Goal: Find specific page/section: Find specific page/section

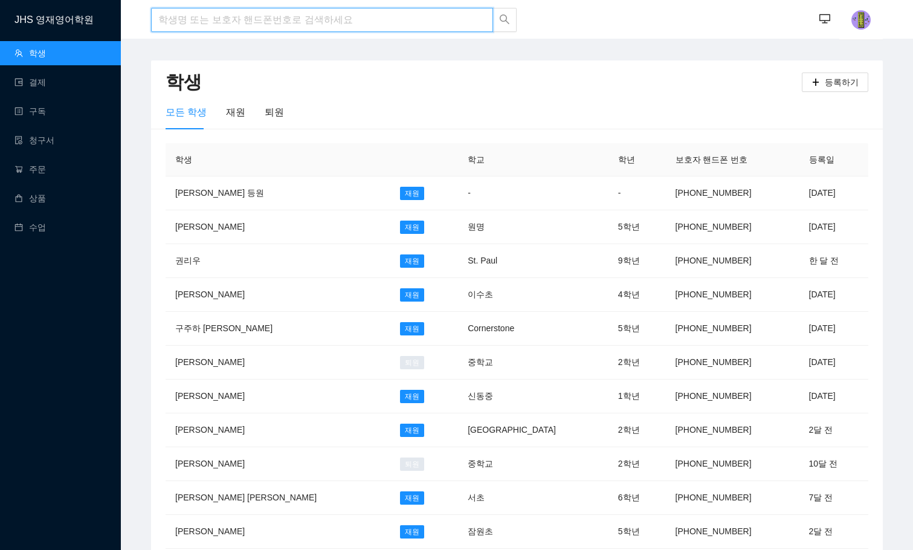
click at [236, 14] on input "search" at bounding box center [322, 20] width 342 height 24
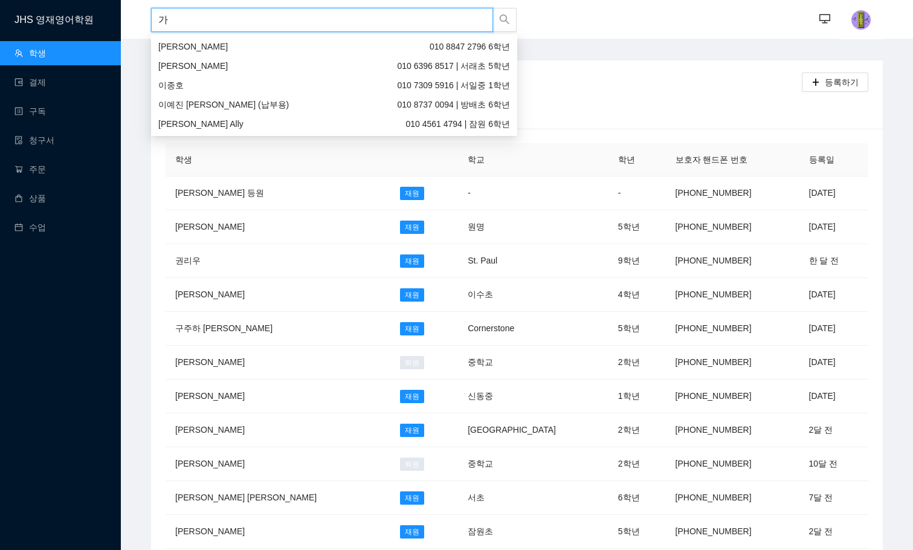
type input "ㄱ"
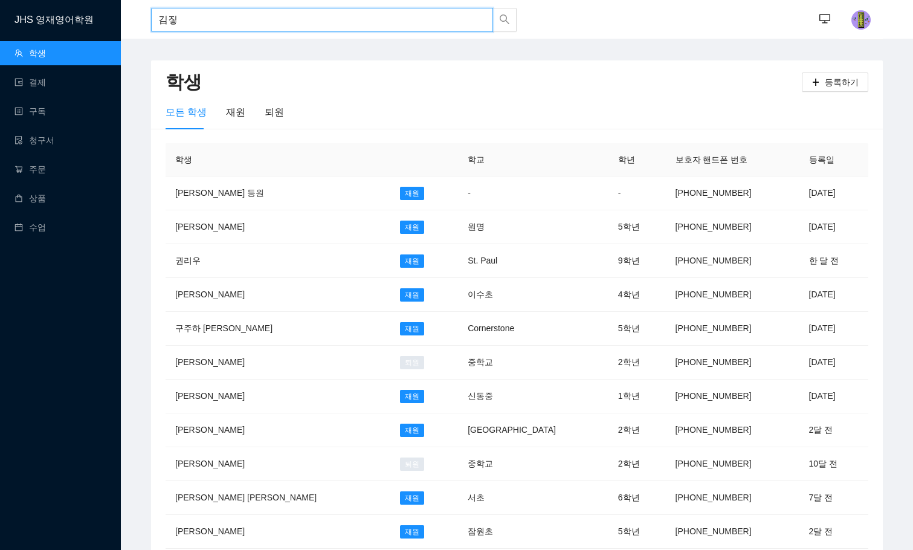
type input "[PERSON_NAME]"
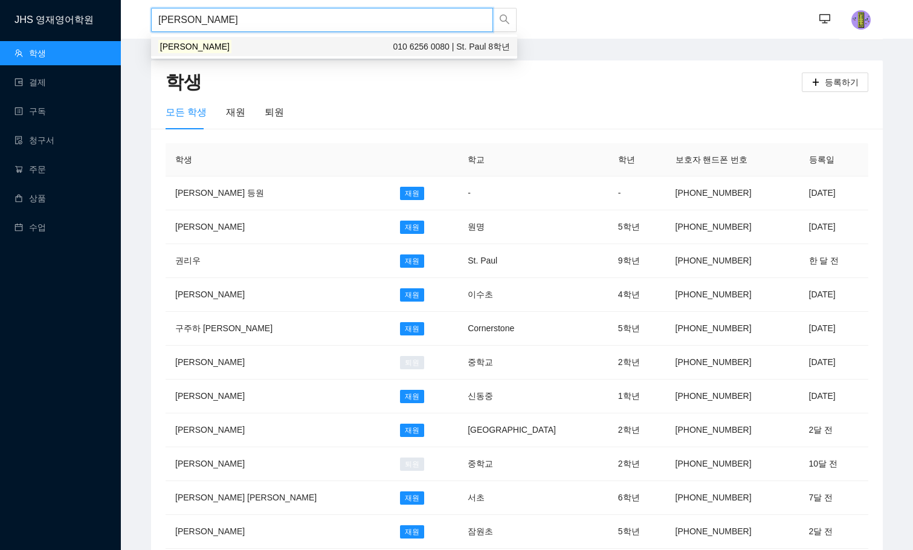
click at [230, 48] on div "[PERSON_NAME] 010 6256 0080 | St. Paul 8학년" at bounding box center [334, 46] width 352 height 13
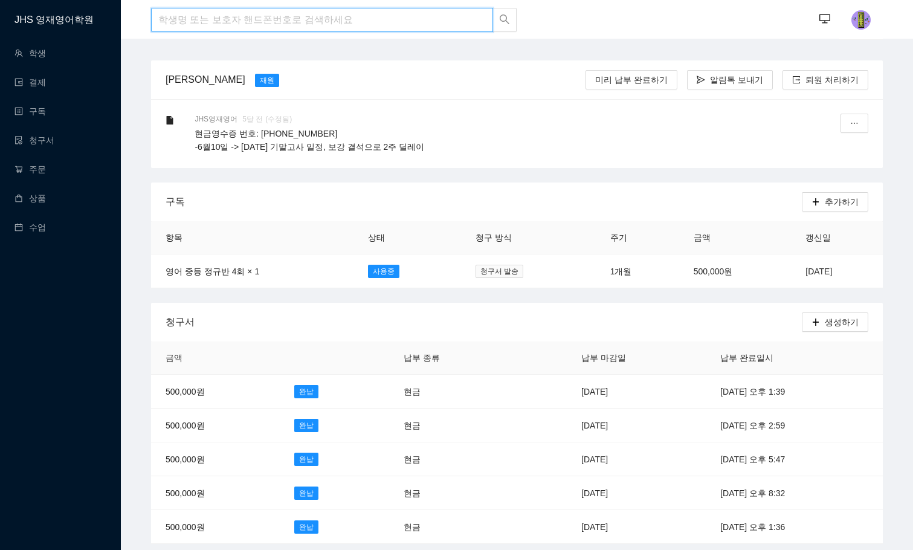
click at [279, 13] on input "search" at bounding box center [322, 20] width 342 height 24
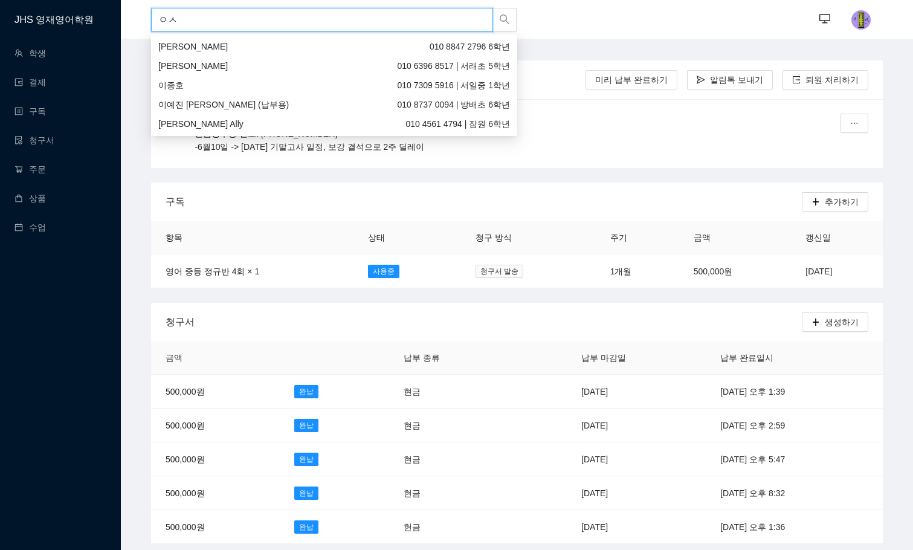
type input "ㅇ"
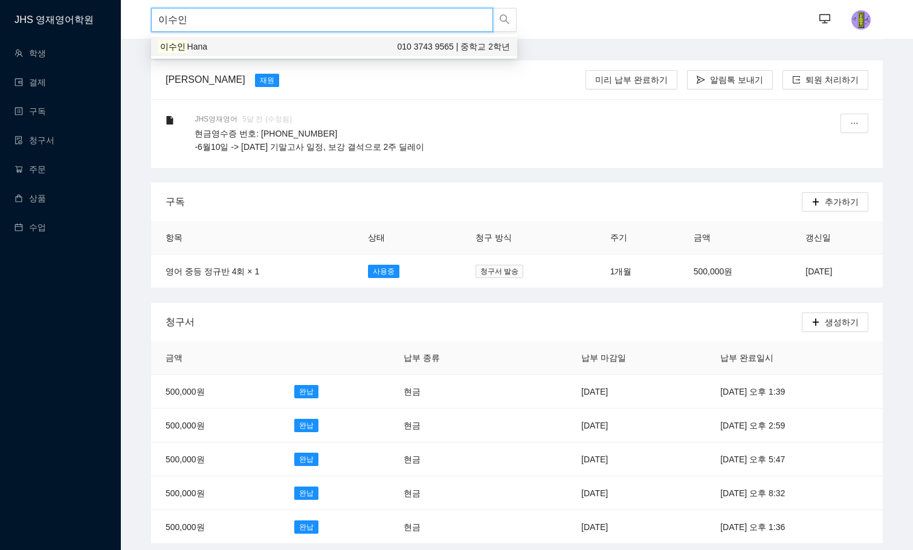
click at [273, 47] on div "이수인 [PERSON_NAME] 010 3743 9565 | 중학교 2학년" at bounding box center [334, 46] width 352 height 13
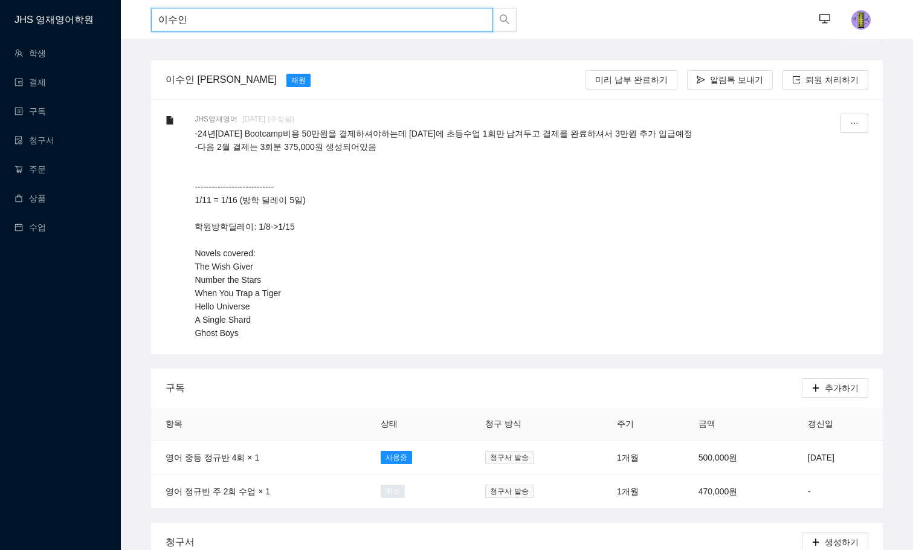
drag, startPoint x: 320, startPoint y: 15, endPoint x: 118, endPoint y: 2, distance: 202.9
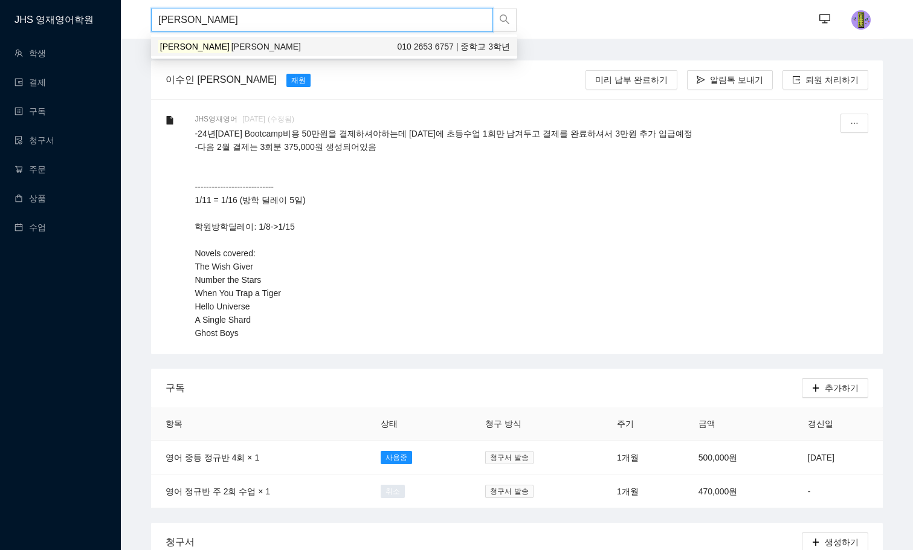
click at [231, 42] on span "[PERSON_NAME]" at bounding box center [265, 47] width 69 height 10
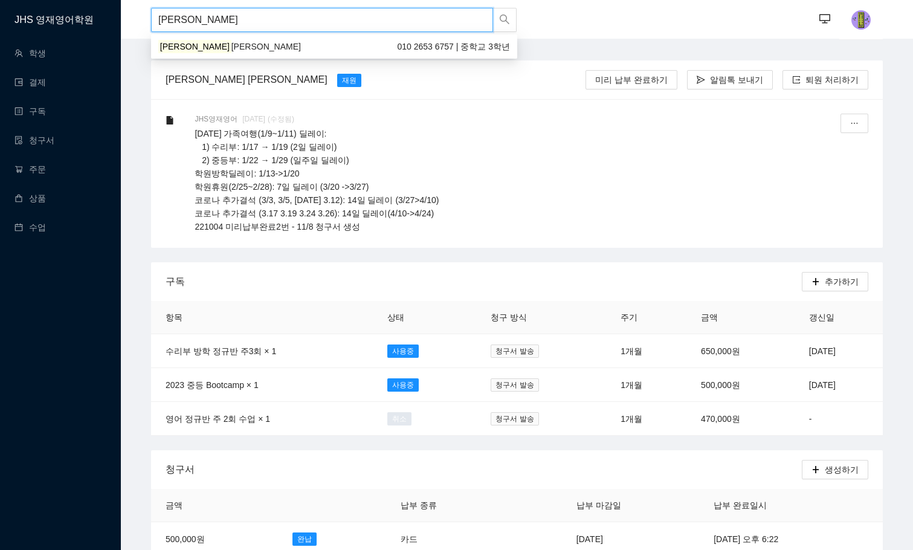
drag, startPoint x: 303, startPoint y: 24, endPoint x: -1, endPoint y: 4, distance: 304.6
click at [0, 4] on html "JHS 영재영어학원 학생 결제 구독 청구서 주문 상품 수업 [PERSON_NAME] ··· ··· 최영은 [PERSON_NAME] [PERSO…" at bounding box center [456, 275] width 913 height 550
click at [273, 46] on div "민동은 010 2852 5708 | 서래초 5학년" at bounding box center [334, 46] width 352 height 13
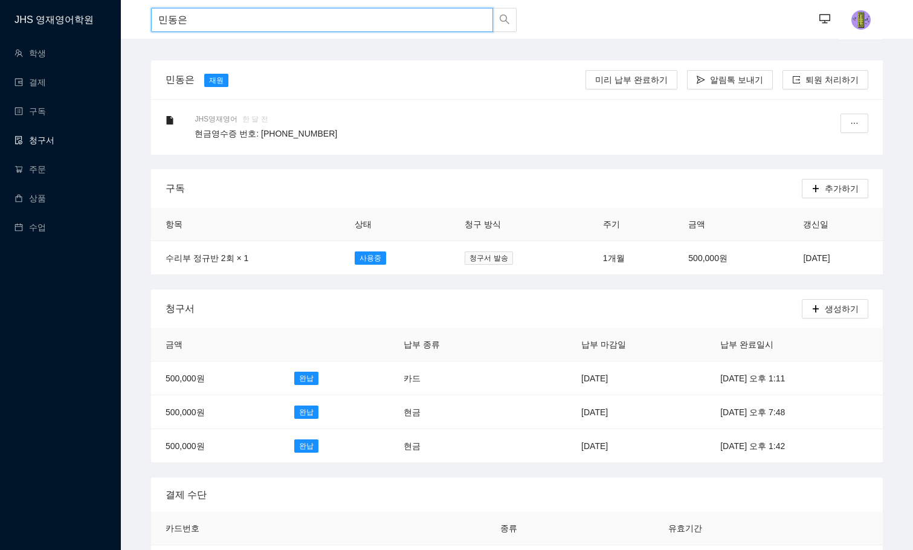
type input "민동은"
click at [39, 135] on link "청구서" at bounding box center [35, 140] width 40 height 10
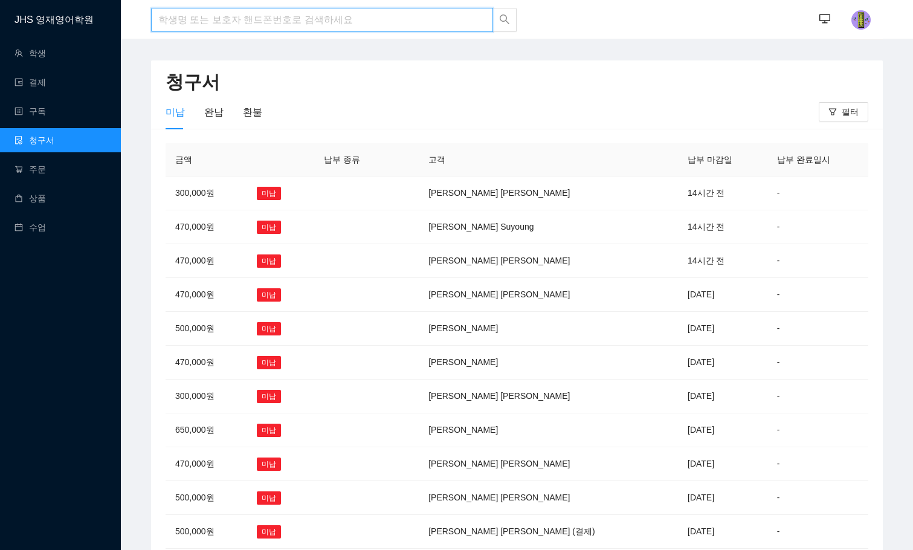
click at [207, 27] on input "search" at bounding box center [322, 20] width 342 height 24
type input "[PERSON_NAME]"
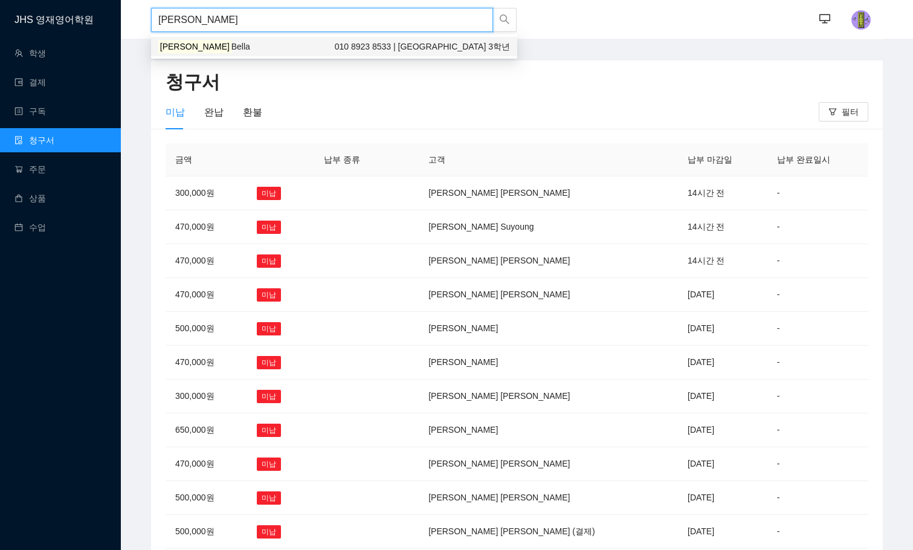
click at [207, 40] on div "[PERSON_NAME] [PERSON_NAME] 010 8923 8533 | [GEOGRAPHIC_DATA] 3학년" at bounding box center [334, 46] width 352 height 13
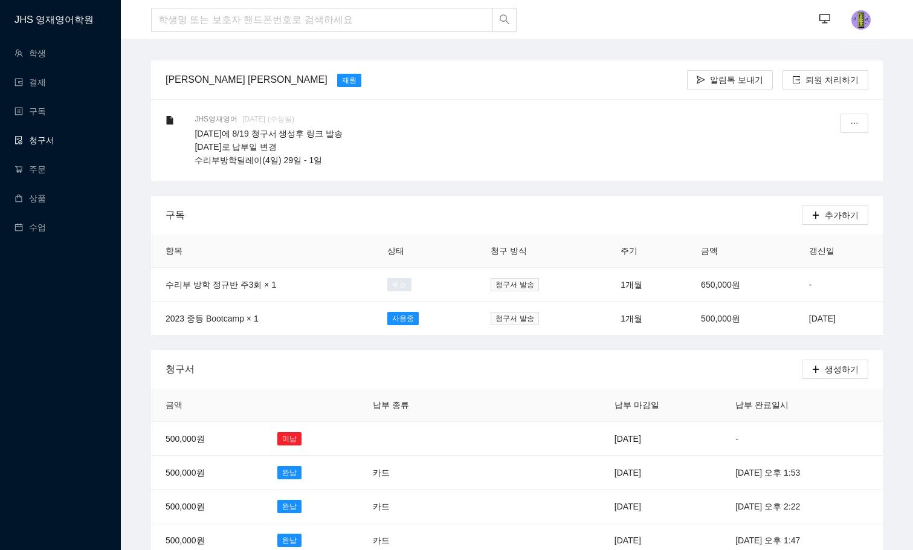
click at [40, 138] on link "청구서" at bounding box center [35, 140] width 40 height 10
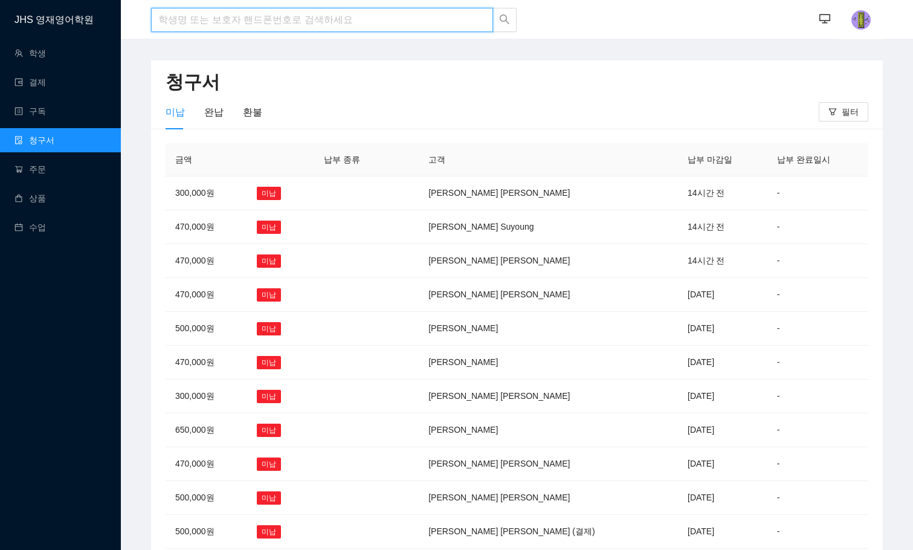
click at [244, 28] on input "search" at bounding box center [322, 20] width 342 height 24
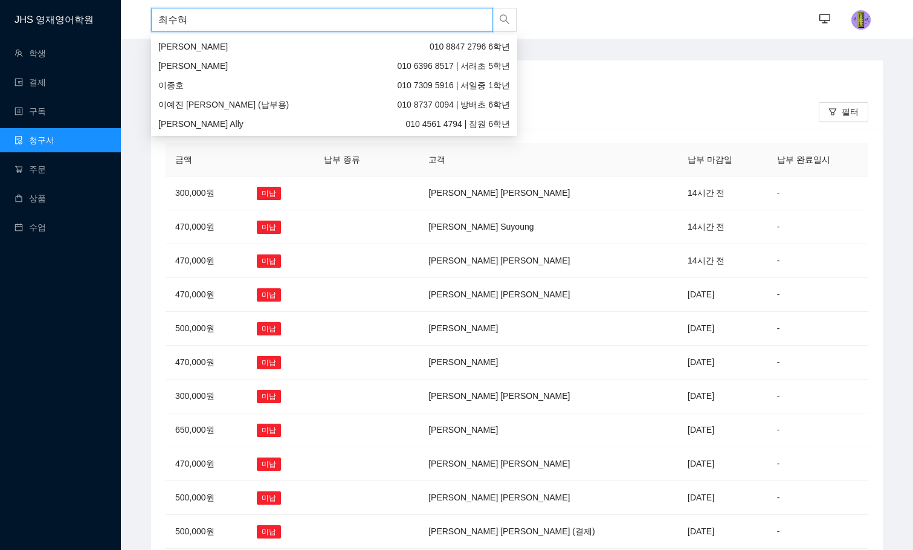
type input "[PERSON_NAME]"
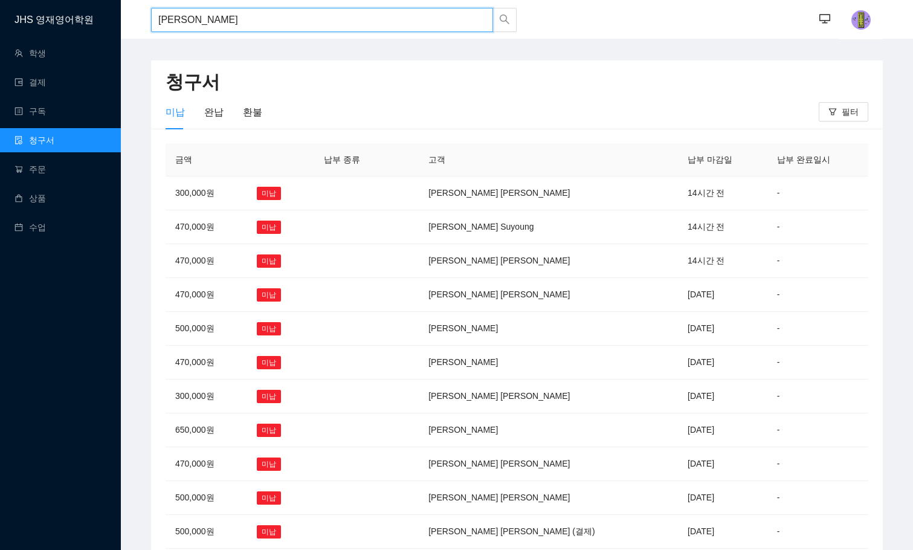
click at [244, 28] on input "[PERSON_NAME]" at bounding box center [322, 20] width 342 height 24
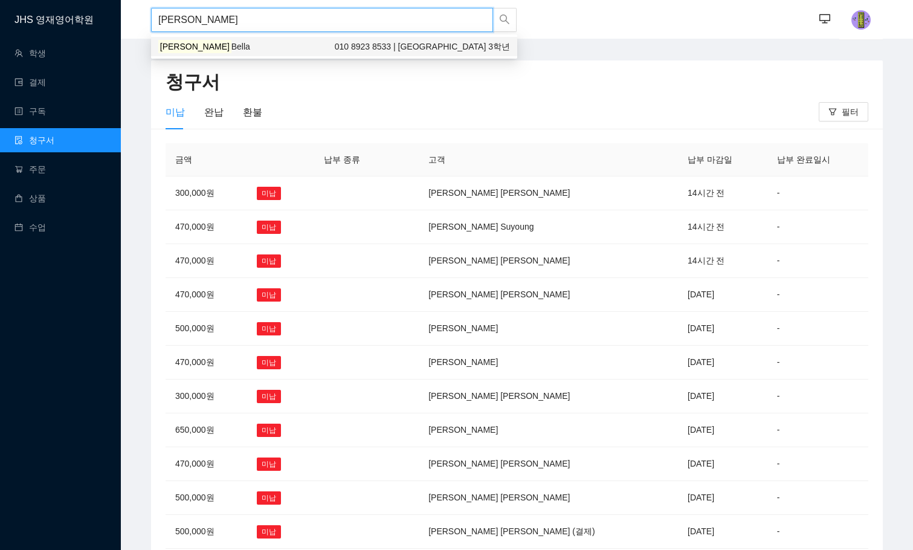
click at [241, 51] on div "[PERSON_NAME] [PERSON_NAME] 010 8923 8533 | [GEOGRAPHIC_DATA] 3학년" at bounding box center [334, 46] width 352 height 13
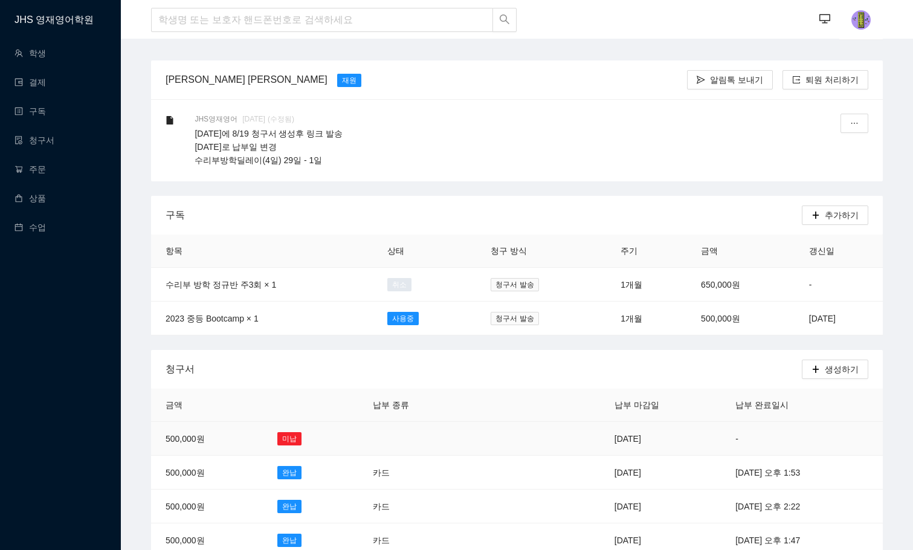
click at [612, 433] on td "[DATE]" at bounding box center [660, 439] width 121 height 34
click at [54, 140] on link "청구서" at bounding box center [35, 140] width 40 height 10
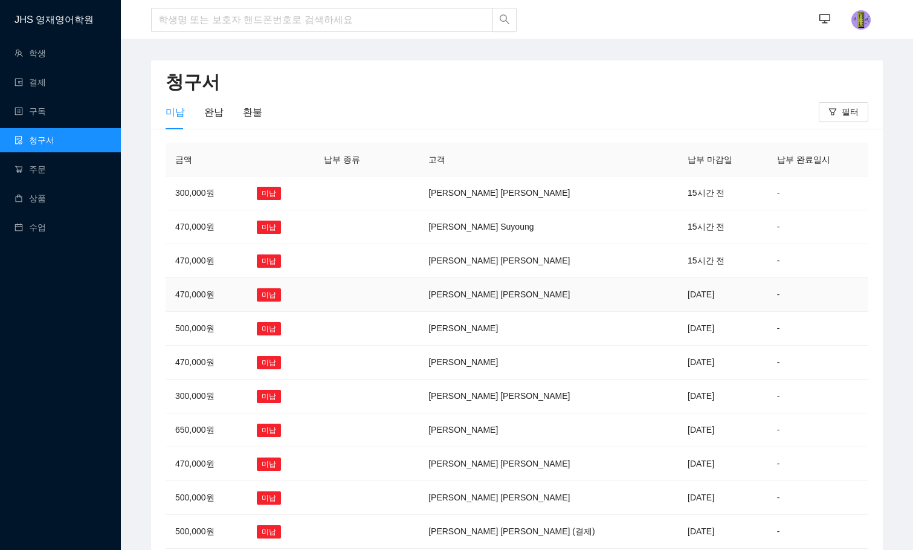
scroll to position [238, 0]
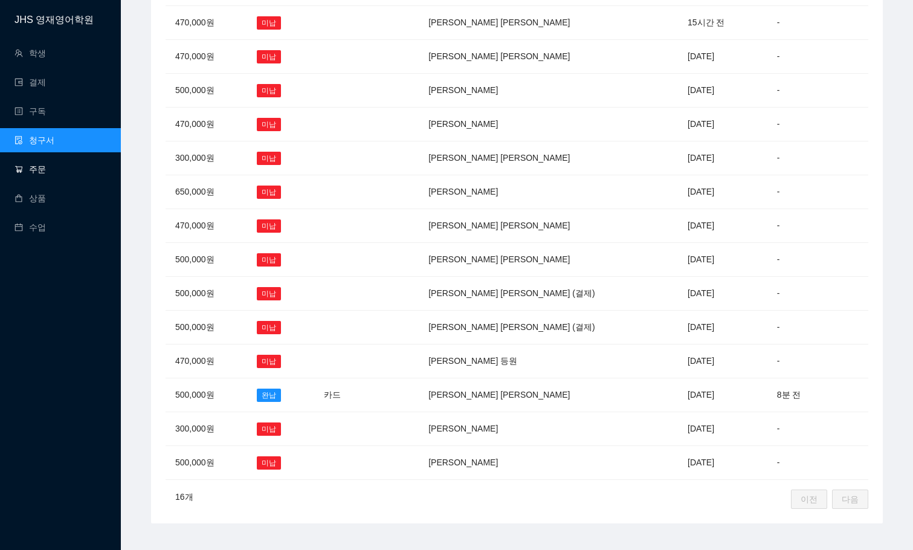
click at [45, 166] on link "주문" at bounding box center [30, 169] width 31 height 10
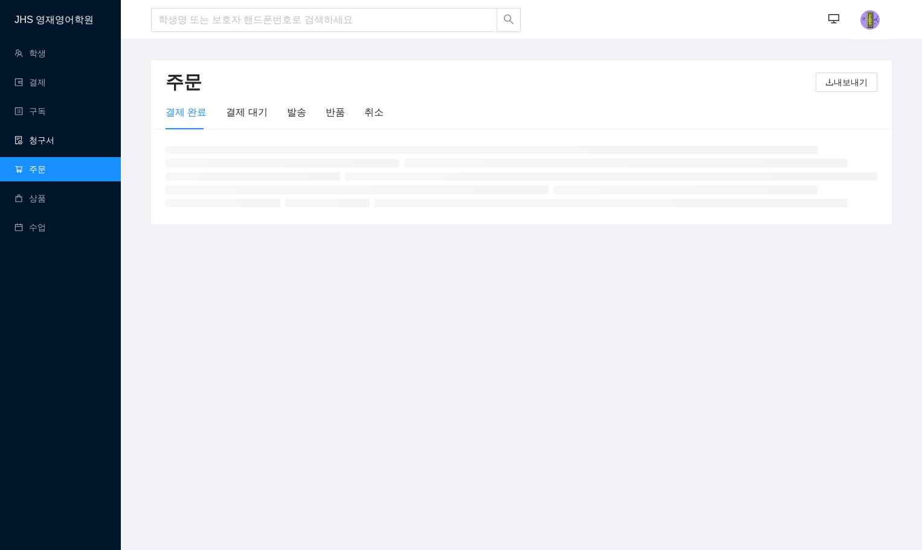
click at [45, 139] on link "청구서" at bounding box center [35, 140] width 40 height 10
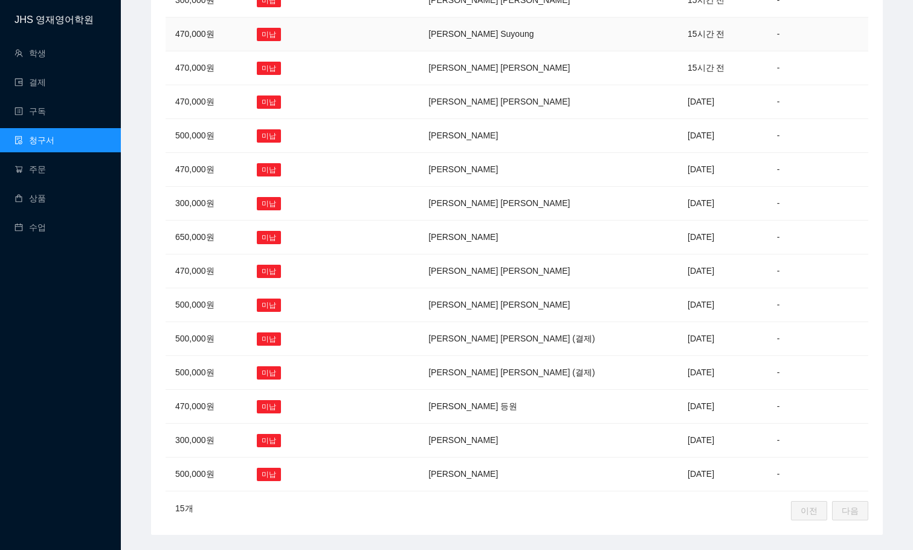
scroll to position [205, 0]
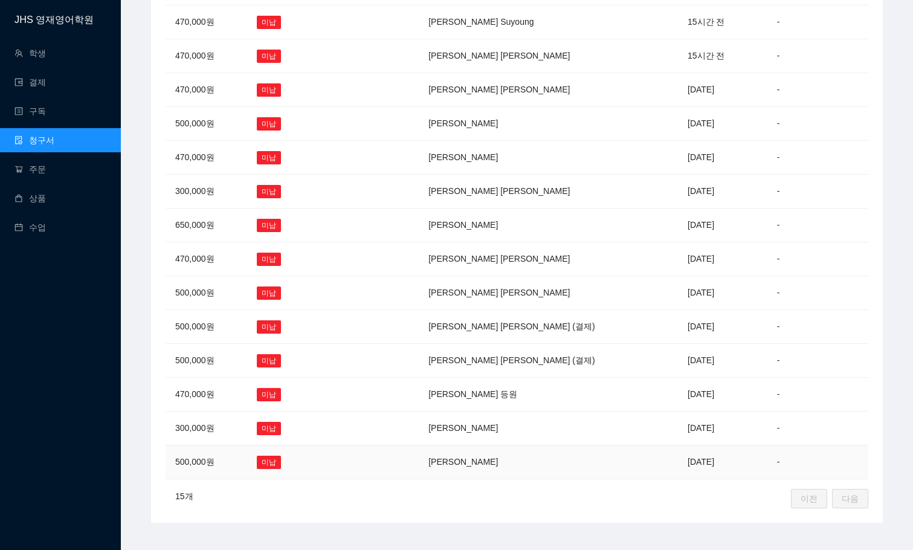
click at [218, 457] on td "500,000원" at bounding box center [207, 462] width 82 height 34
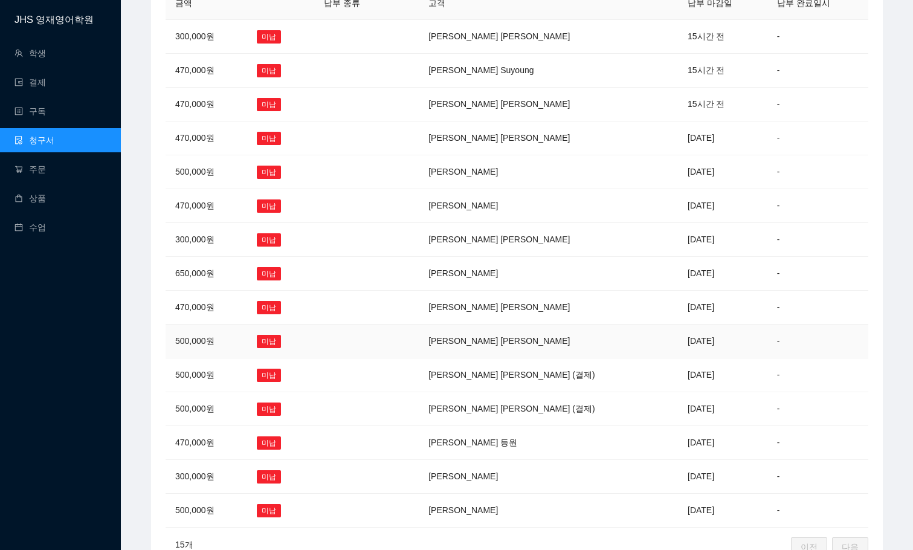
scroll to position [205, 0]
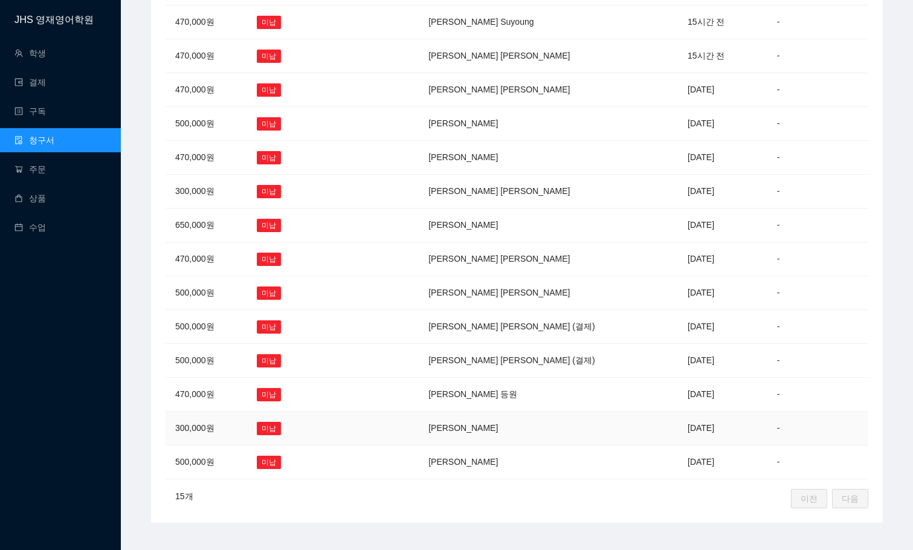
click at [489, 421] on td "[PERSON_NAME]" at bounding box center [548, 429] width 259 height 34
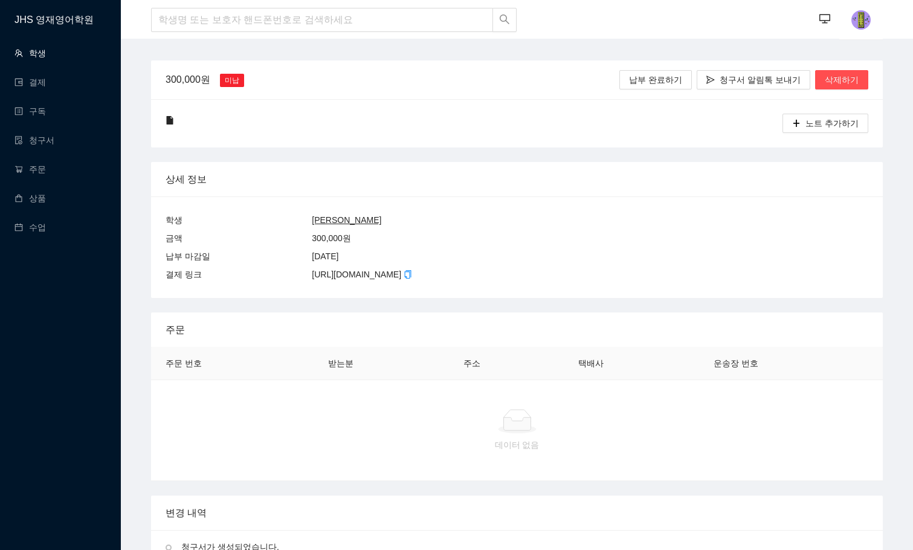
click at [46, 54] on link "학생" at bounding box center [30, 53] width 31 height 10
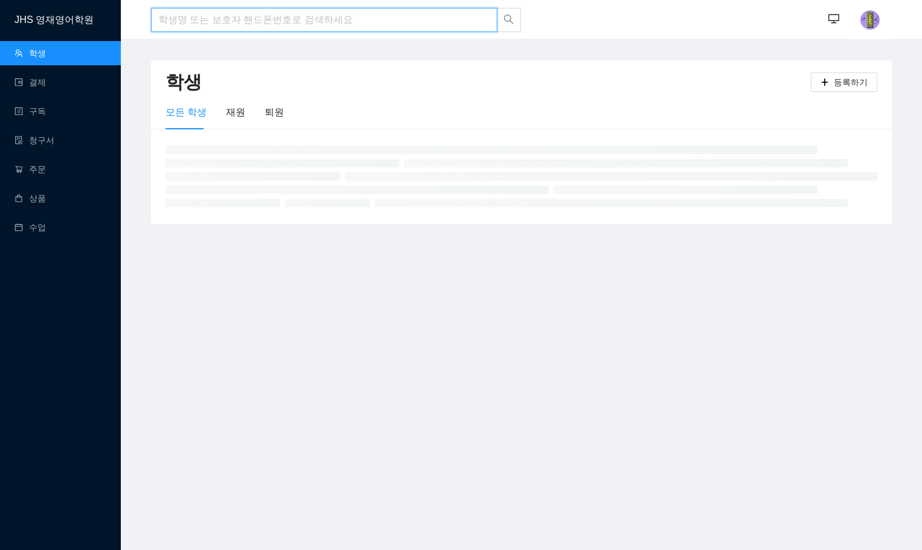
click at [171, 17] on input "search" at bounding box center [324, 20] width 346 height 24
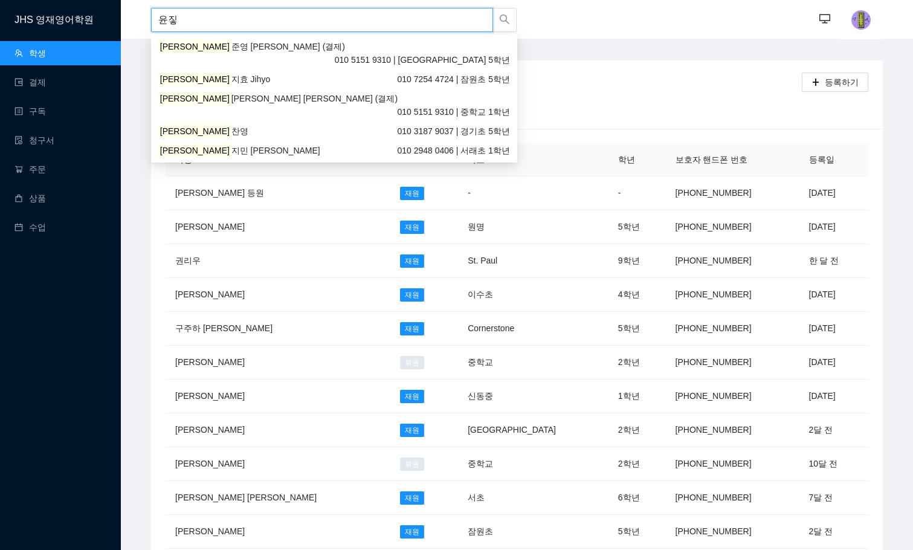
type input "윤지효"
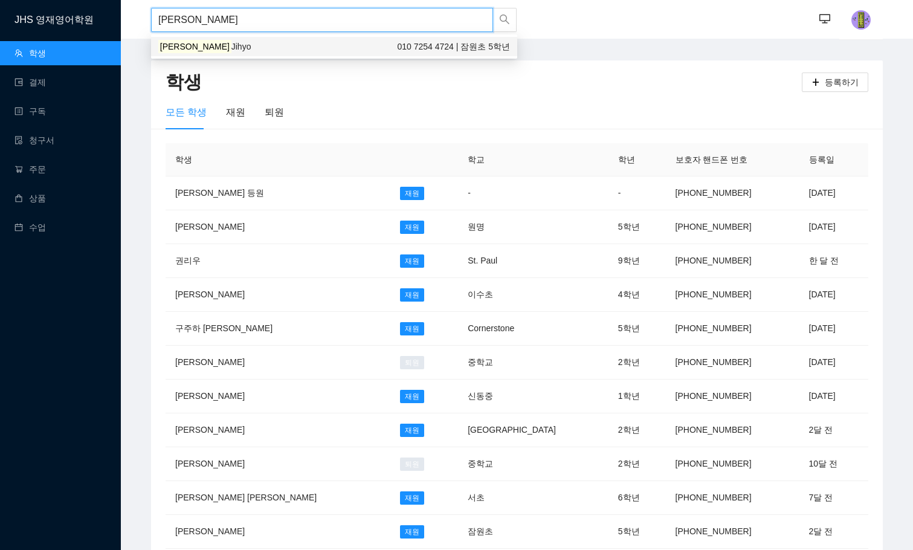
click at [231, 50] on span "Jihyo" at bounding box center [241, 47] width 20 height 10
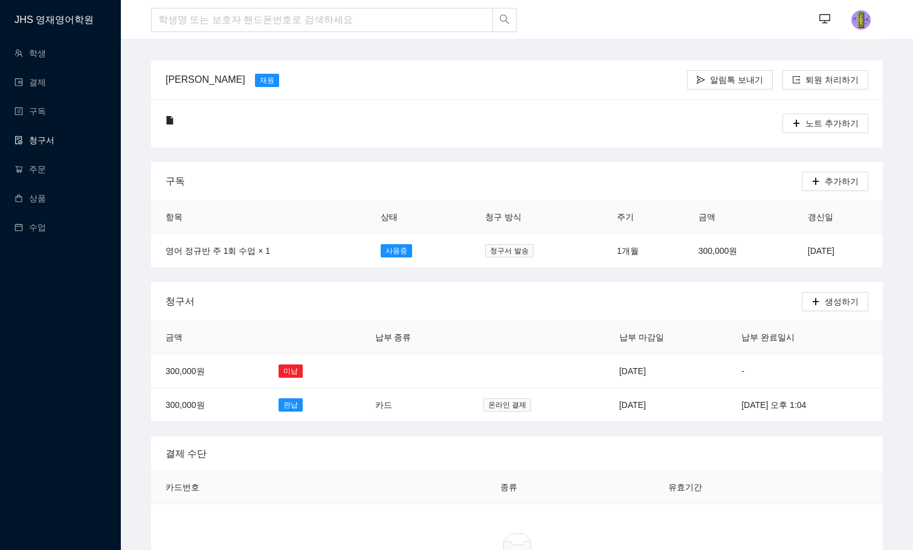
click at [27, 135] on link "청구서" at bounding box center [35, 140] width 40 height 10
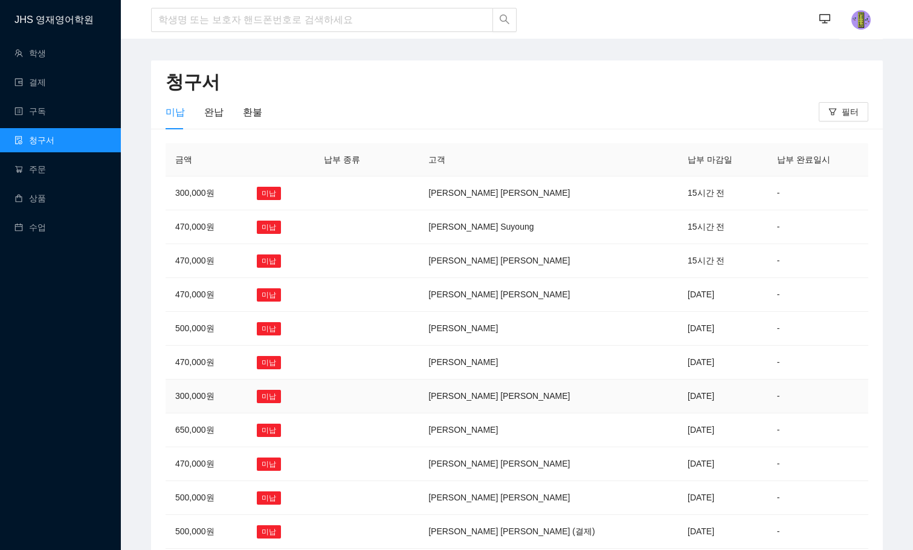
scroll to position [205, 0]
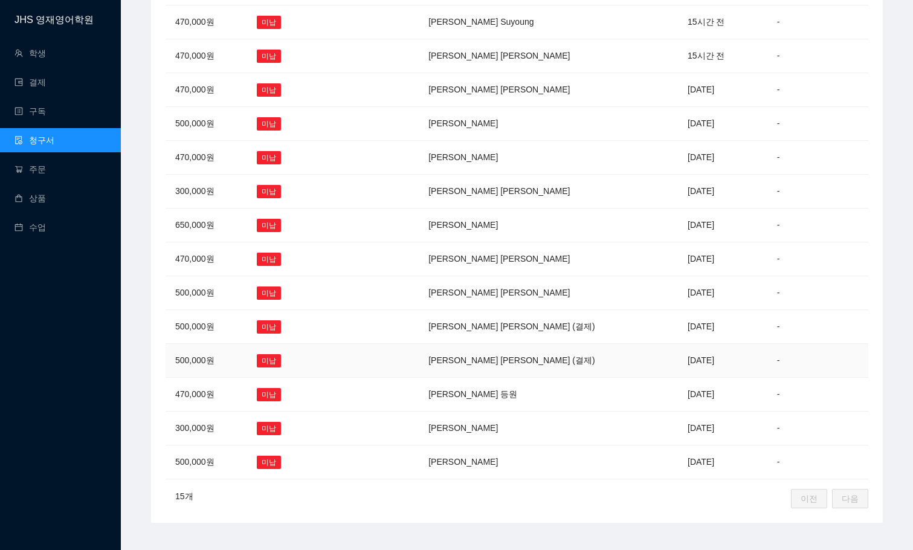
click at [511, 350] on td "[PERSON_NAME] [PERSON_NAME] (결제)" at bounding box center [548, 361] width 259 height 34
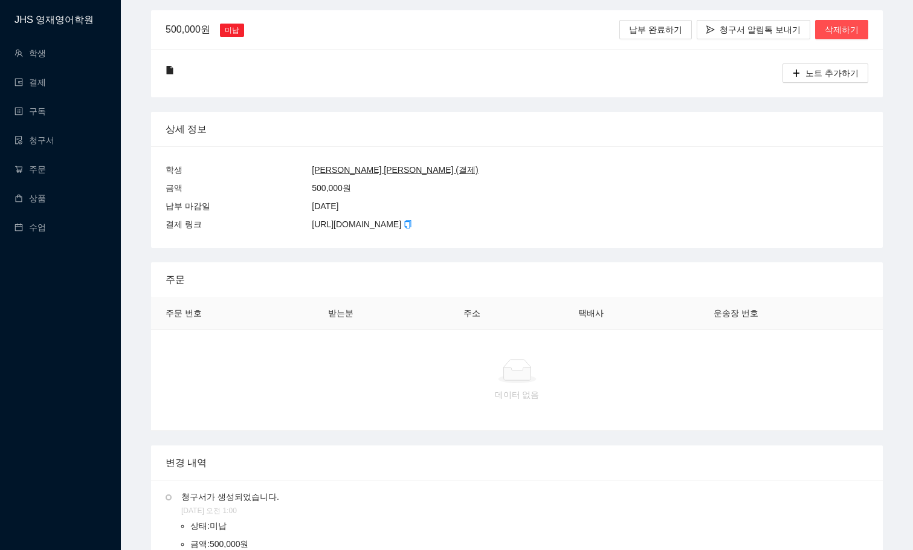
scroll to position [36, 0]
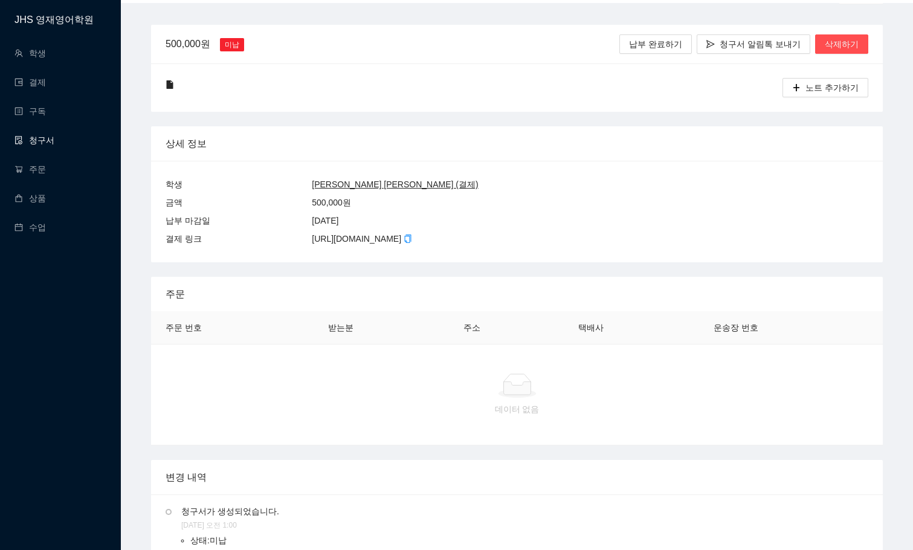
click at [39, 141] on link "청구서" at bounding box center [35, 140] width 40 height 10
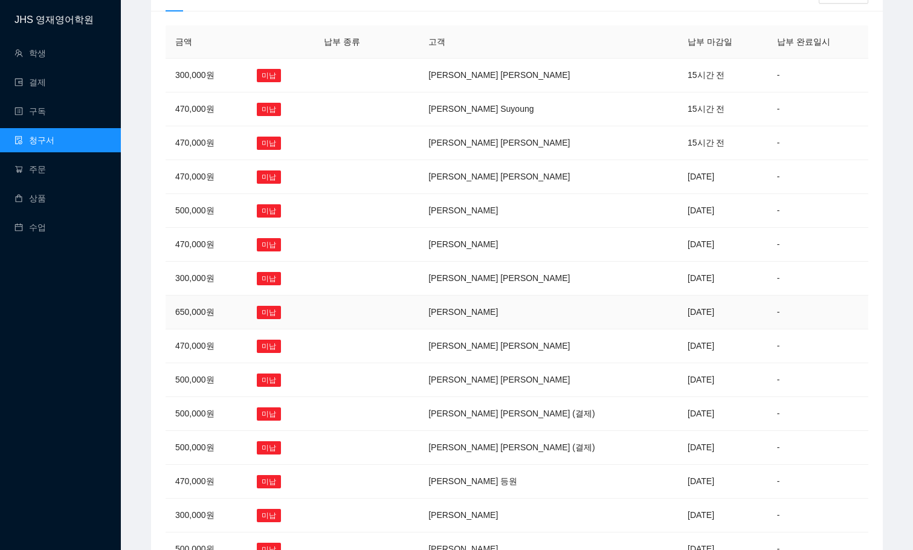
scroll to position [205, 0]
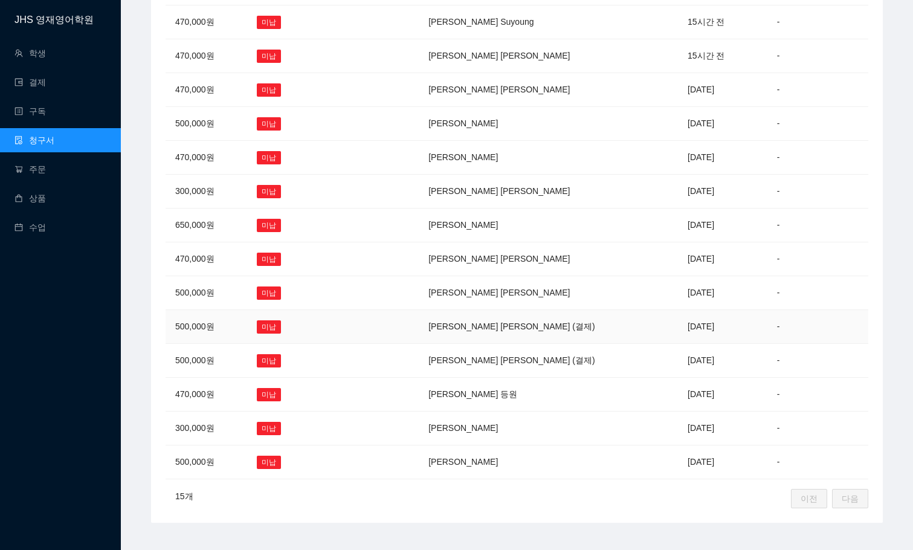
click at [535, 319] on td "[PERSON_NAME] [PERSON_NAME] (결제)" at bounding box center [548, 327] width 259 height 34
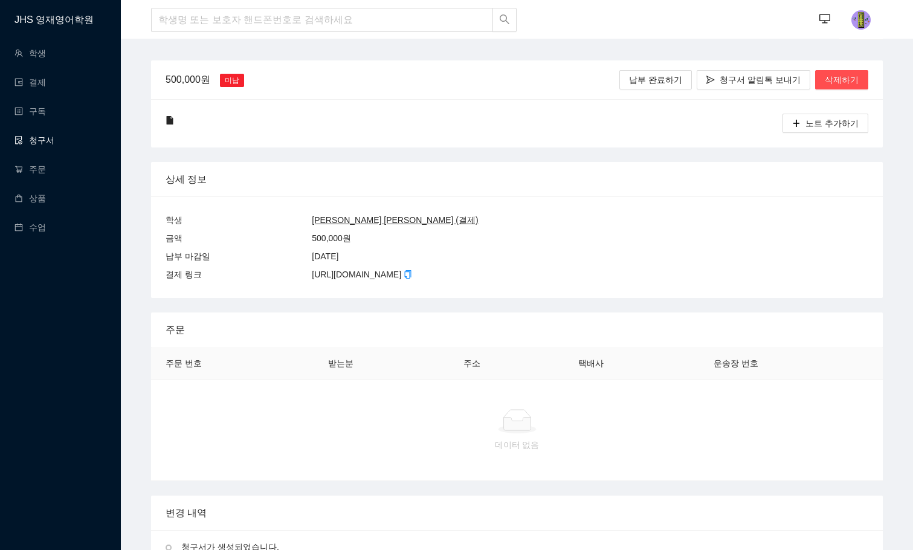
click at [30, 135] on link "청구서" at bounding box center [35, 140] width 40 height 10
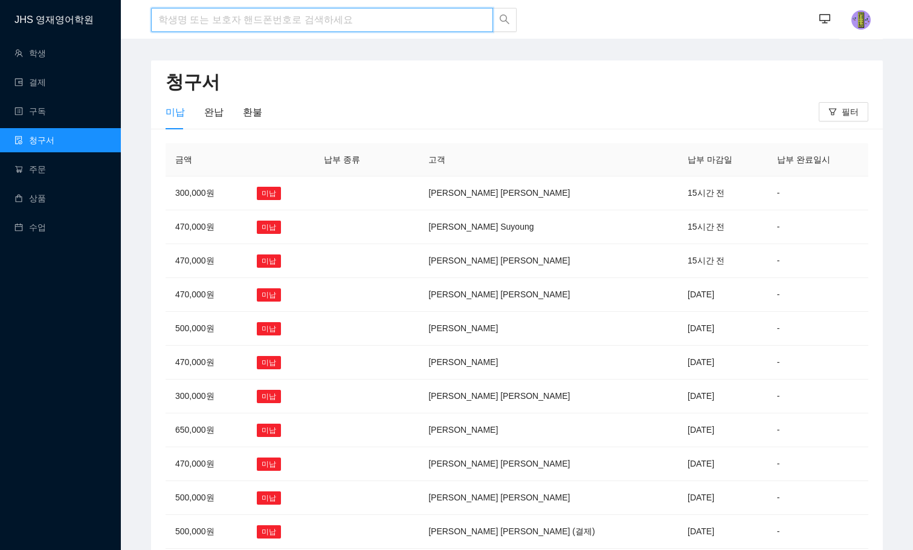
click at [247, 21] on input "search" at bounding box center [322, 20] width 342 height 24
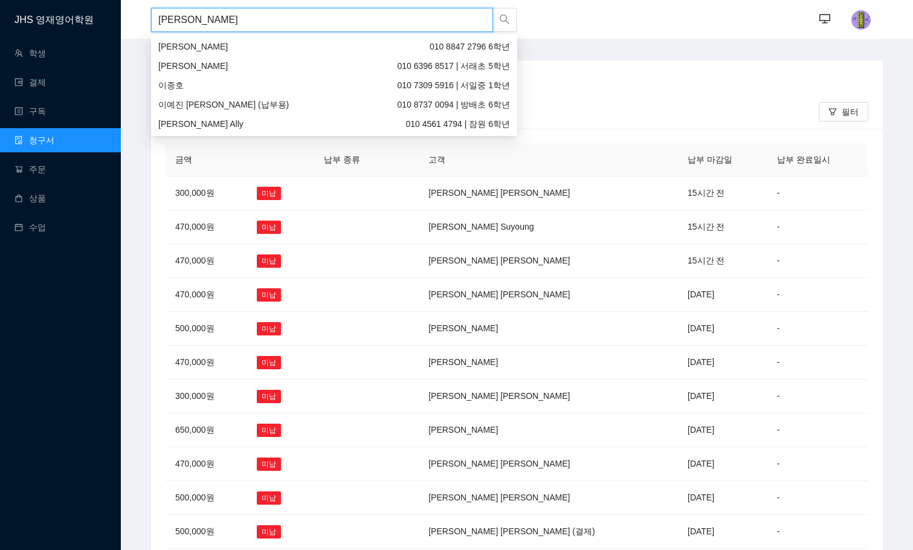
type input "윤서영"
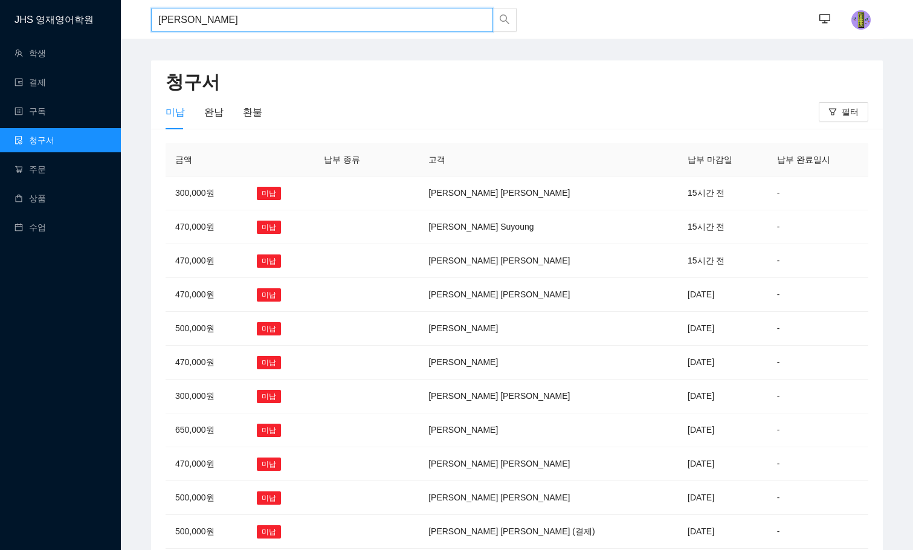
click at [206, 27] on input "윤서영" at bounding box center [322, 20] width 342 height 24
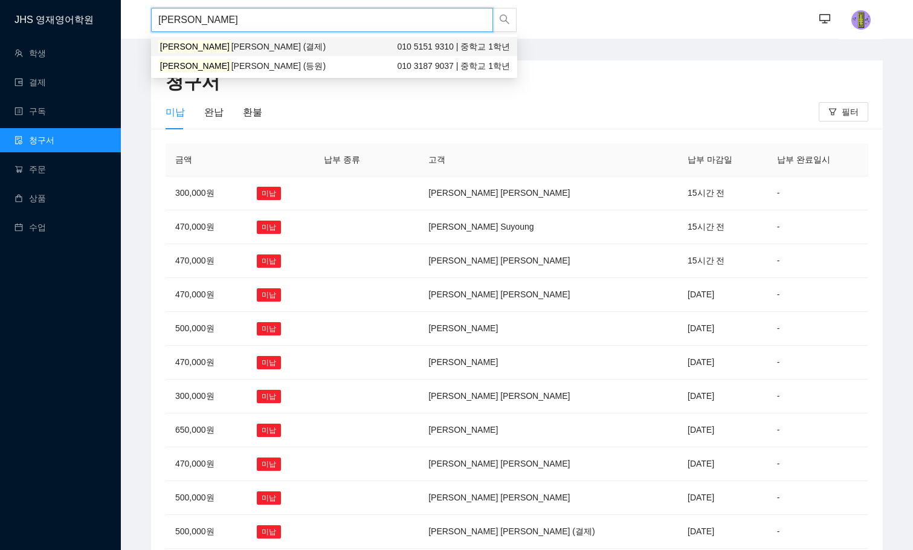
click at [231, 48] on span "Phoebe (결제)" at bounding box center [278, 47] width 94 height 10
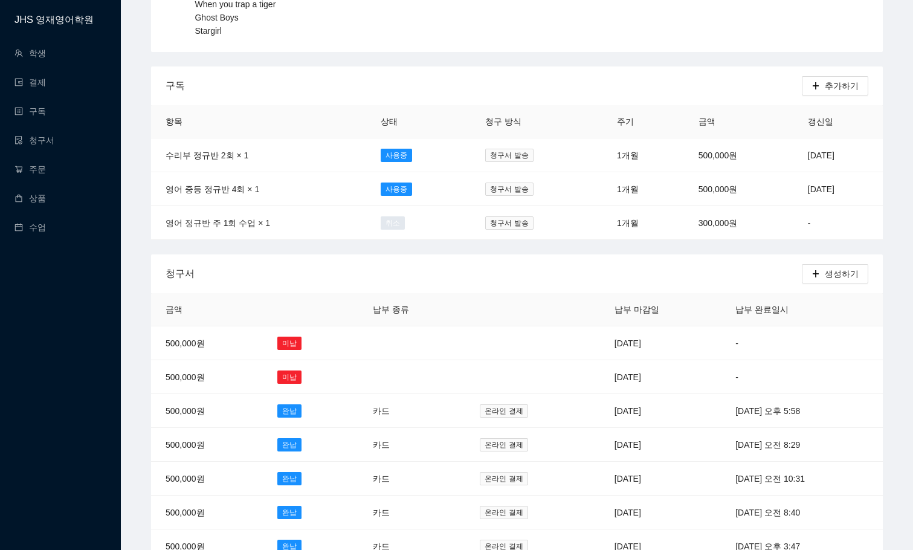
scroll to position [242, 0]
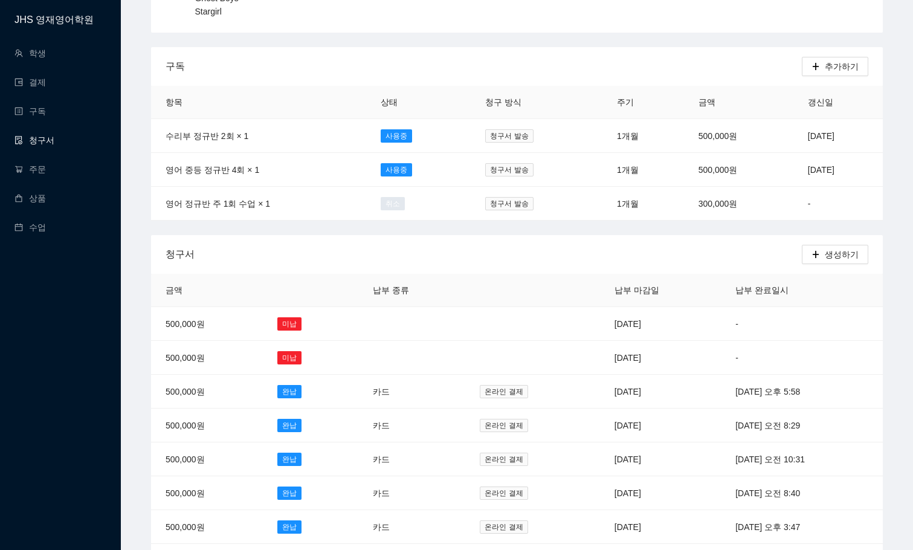
click at [48, 138] on link "청구서" at bounding box center [35, 140] width 40 height 10
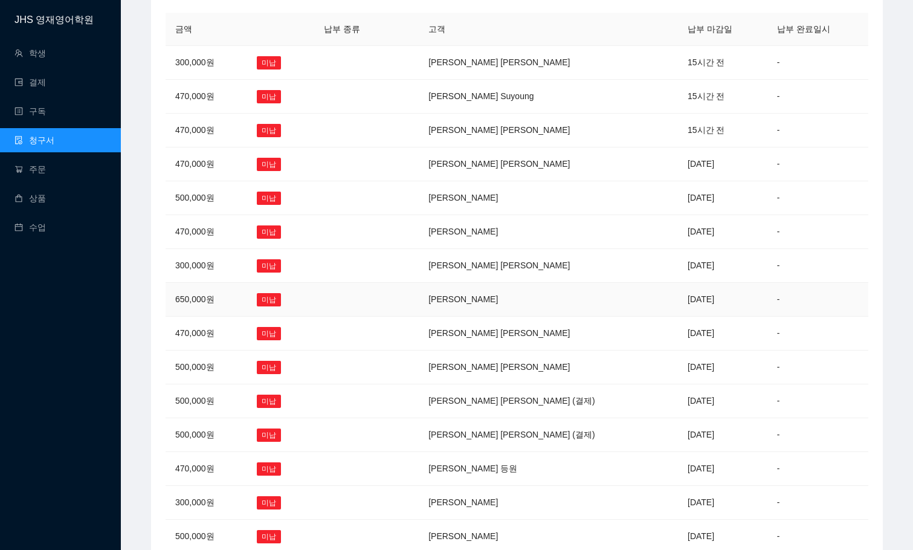
scroll to position [205, 0]
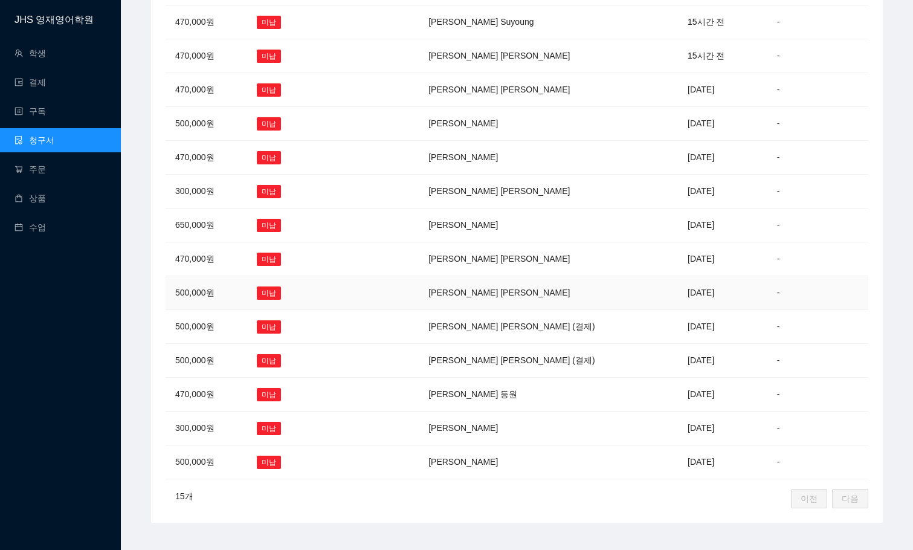
click at [572, 288] on td "[PERSON_NAME] [PERSON_NAME]" at bounding box center [548, 293] width 259 height 34
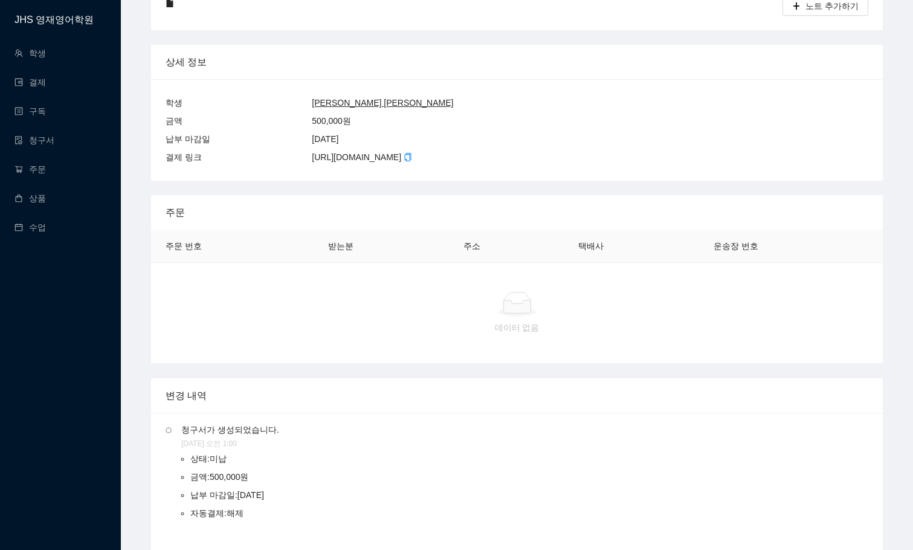
scroll to position [121, 0]
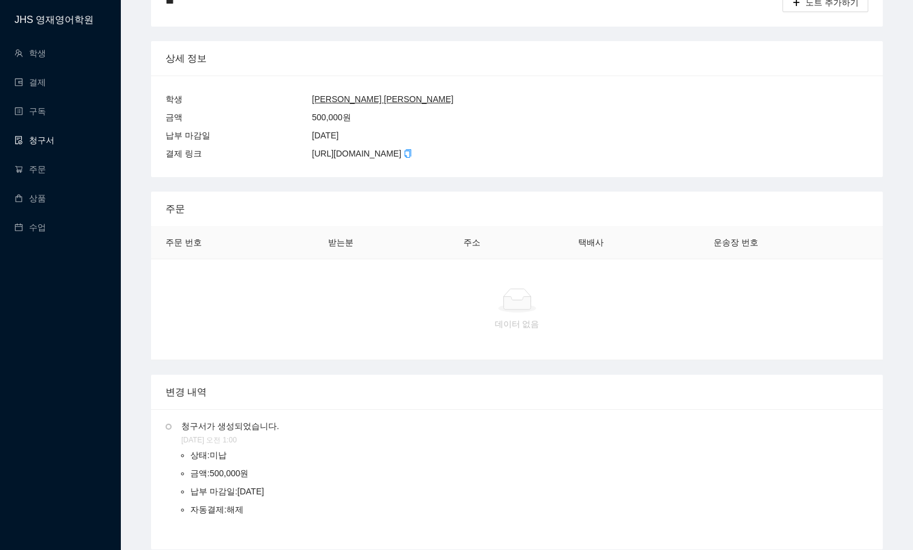
click at [42, 138] on link "청구서" at bounding box center [35, 140] width 40 height 10
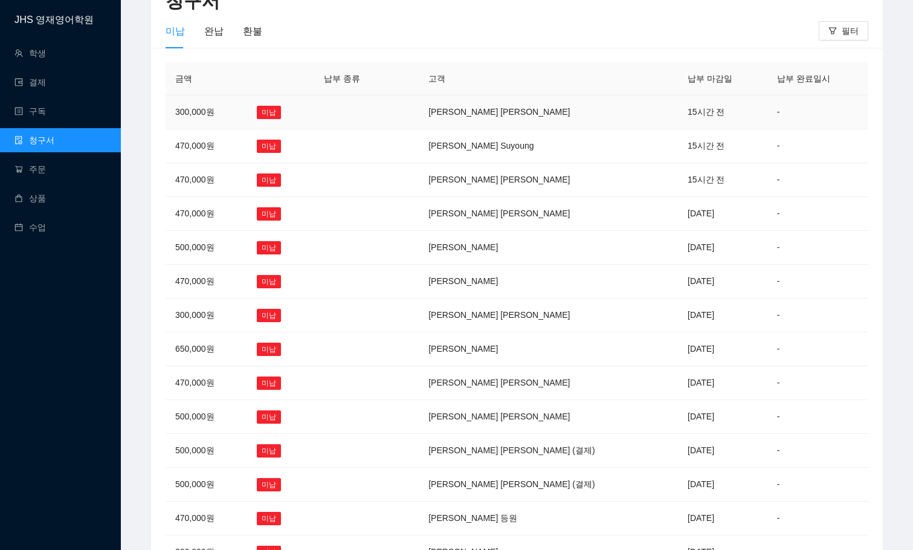
scroll to position [205, 0]
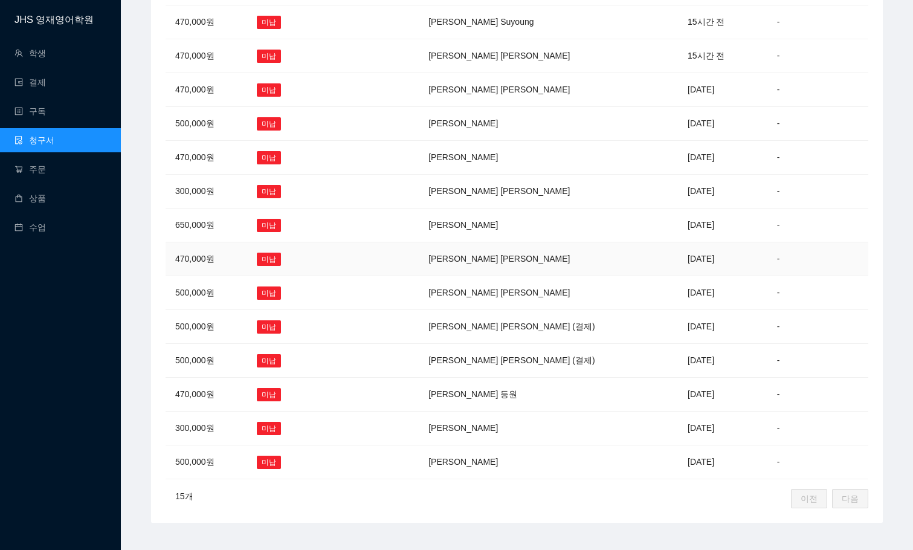
click at [502, 259] on td "[PERSON_NAME] [PERSON_NAME]" at bounding box center [548, 259] width 259 height 34
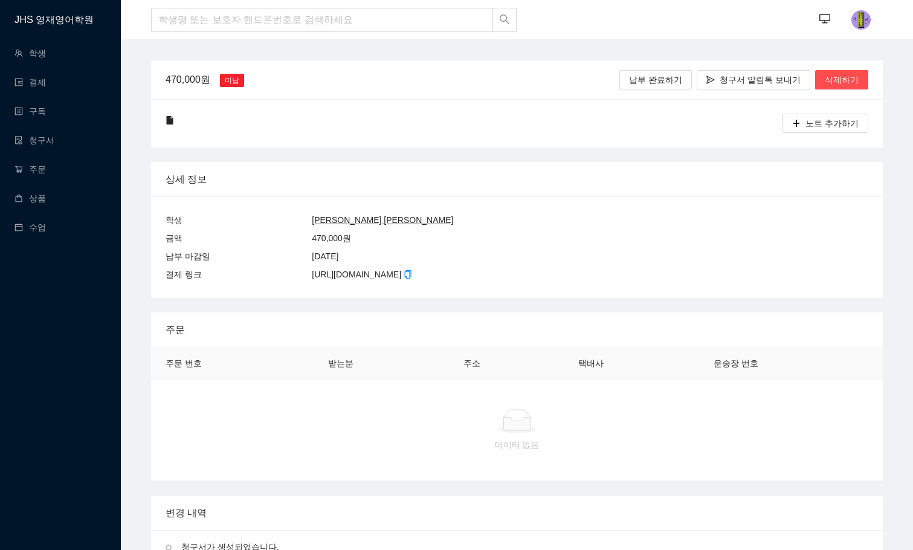
click at [302, 127] on div at bounding box center [473, 123] width 557 height 19
click at [31, 144] on link "청구서" at bounding box center [35, 140] width 40 height 10
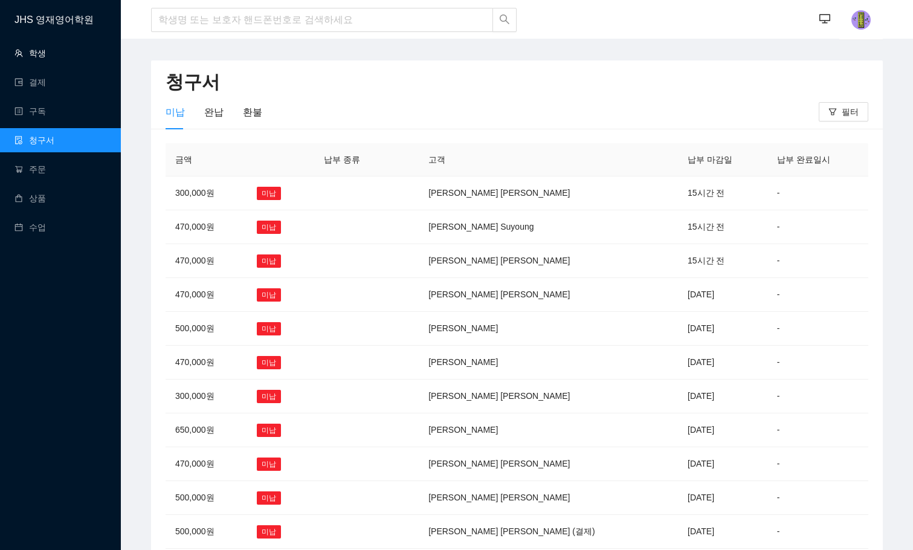
click at [46, 56] on link "학생" at bounding box center [30, 53] width 31 height 10
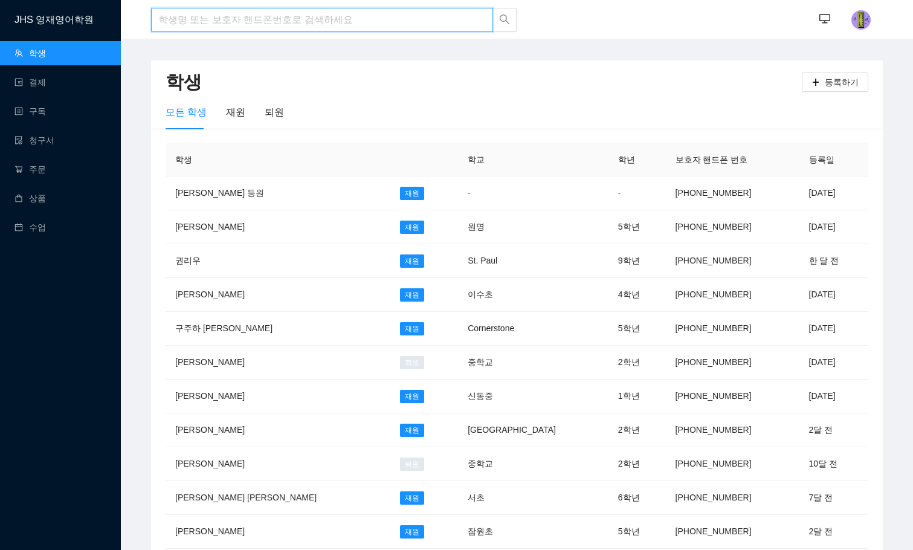
click at [243, 14] on input "search" at bounding box center [322, 20] width 342 height 24
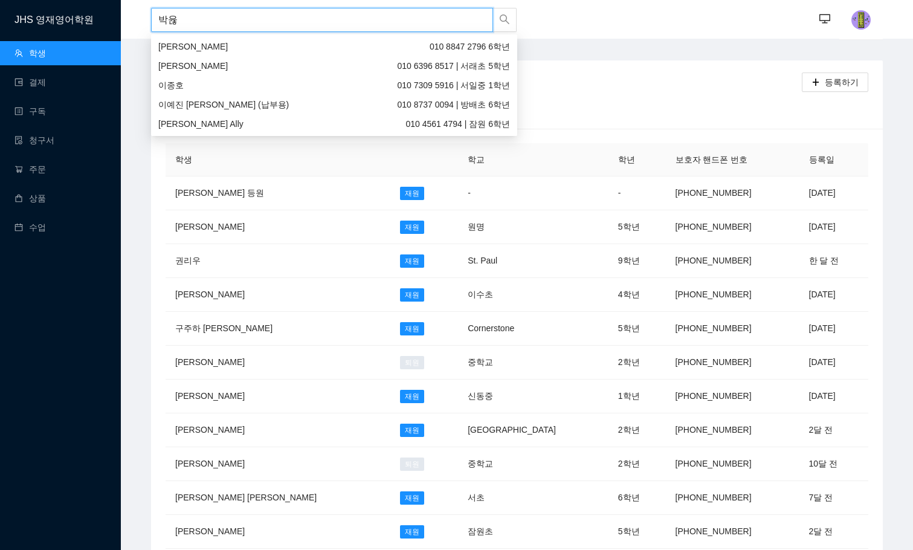
type input "박윤호"
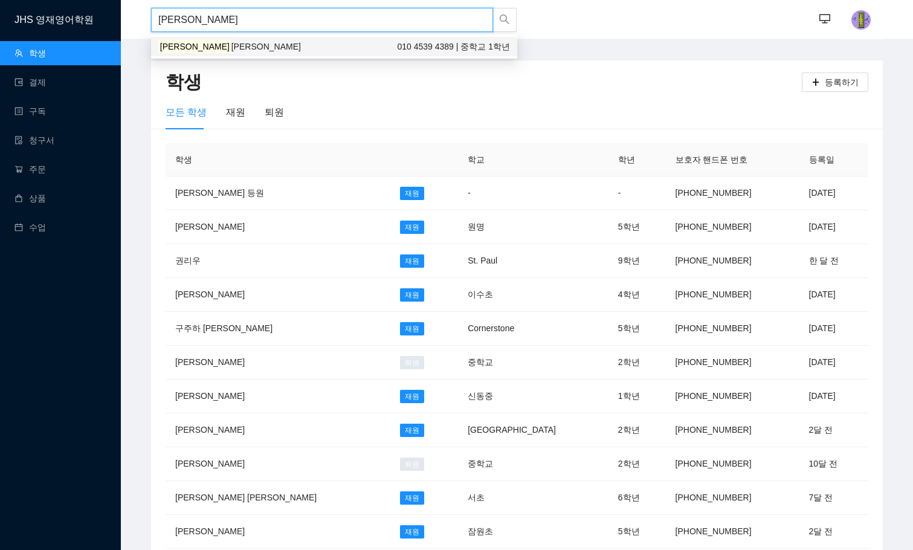
click at [247, 43] on div "박윤호 William 010 4539 4389 | 중학교 1학년" at bounding box center [334, 46] width 352 height 13
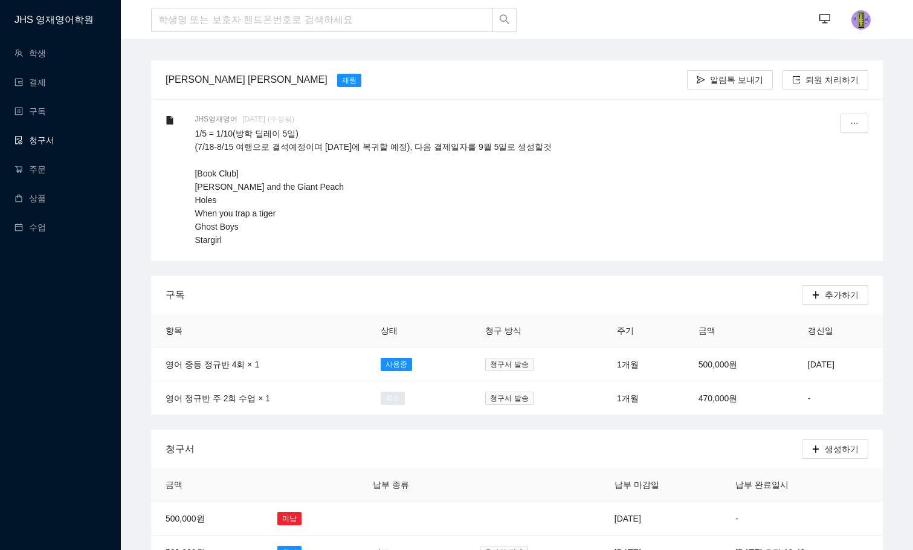
click at [54, 141] on link "청구서" at bounding box center [35, 140] width 40 height 10
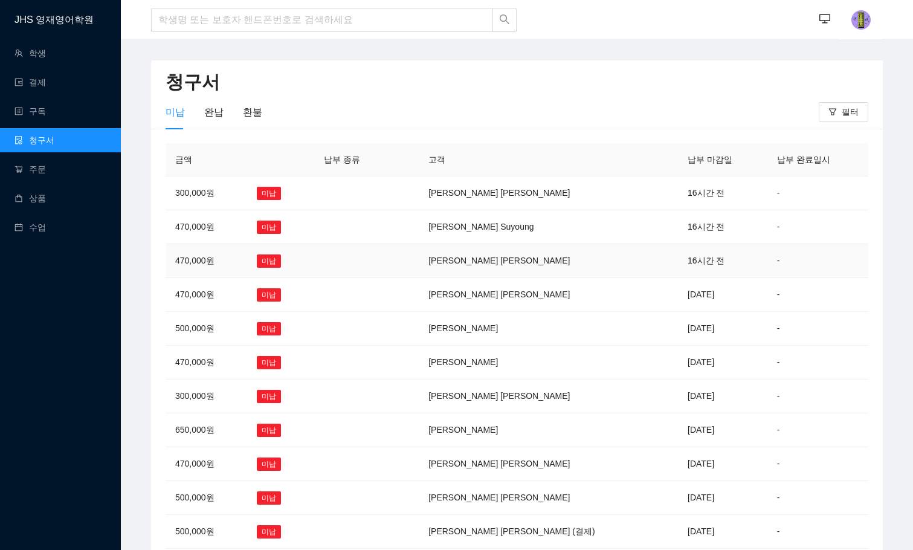
scroll to position [205, 0]
